Goal: Task Accomplishment & Management: Manage account settings

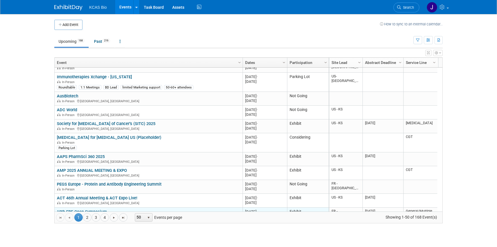
scroll to position [540, 0]
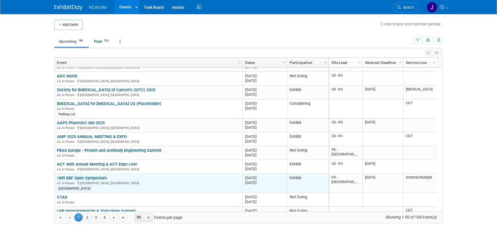
click at [90, 177] on link "18th EBF Open Symposium" at bounding box center [82, 177] width 50 height 5
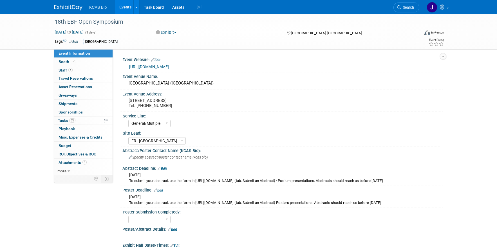
select select "General/Multiple"
select select "FR - [GEOGRAPHIC_DATA]"
click at [156, 66] on link "[URL][DOMAIN_NAME]" at bounding box center [149, 66] width 40 height 5
drag, startPoint x: 399, startPoint y: 4, endPoint x: 403, endPoint y: 6, distance: 4.8
click at [399, 4] on link "Search" at bounding box center [406, 8] width 26 height 10
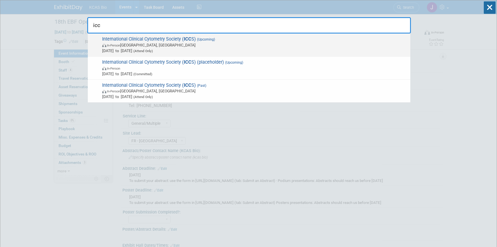
type input "icc"
click at [223, 40] on span "International Clinical Cytometry Society ( ICC S) (Upcoming) In-Person [GEOGRAP…" at bounding box center [253, 44] width 307 height 17
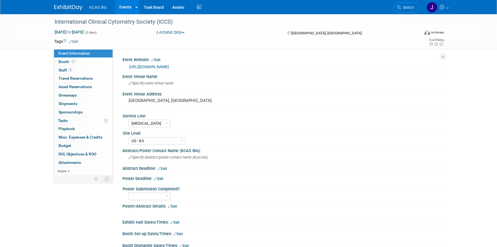
select select "[MEDICAL_DATA]"
select select "US - KS"
click at [69, 69] on span "3" at bounding box center [70, 70] width 4 height 4
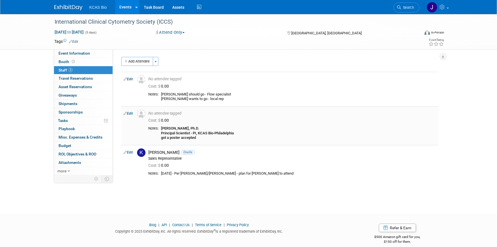
click at [194, 126] on b "Shalini Gautam, Ph.D." at bounding box center [180, 128] width 38 height 4
click at [130, 113] on link "Edit" at bounding box center [127, 113] width 9 height 4
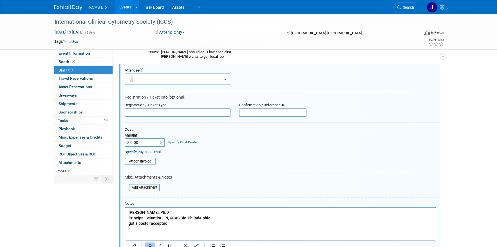
click at [179, 223] on p "Shalini Gautam, Ph.D. Principal Scientist - PI, KCAS Bio-Philadelphia got a pos…" at bounding box center [281, 217] width 304 height 17
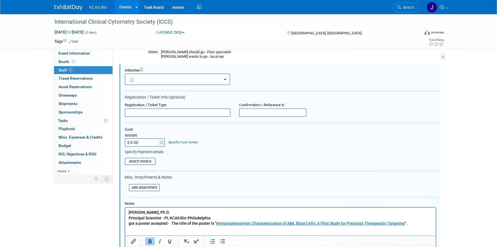
click at [413, 217] on p "Shalini Gautam, Ph.D. Principal Scientist - PI, KCAS Bio-Philadelphia got a pos…" at bounding box center [281, 217] width 304 height 17
click at [415, 224] on p "Shalini Gautam, Ph.D. Principal Scientist - PI, KCAS Bio-Philadelphia got a pos…" at bounding box center [281, 217] width 304 height 17
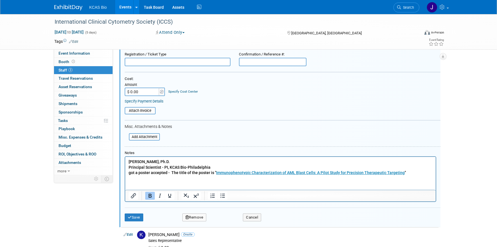
scroll to position [176, 0]
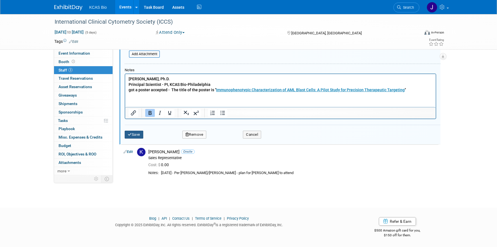
click at [134, 135] on button "Save" at bounding box center [134, 135] width 19 height 8
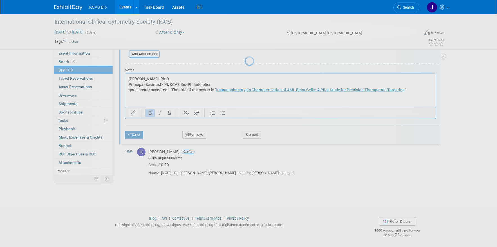
scroll to position [6, 0]
